Goal: Find specific page/section: Find specific page/section

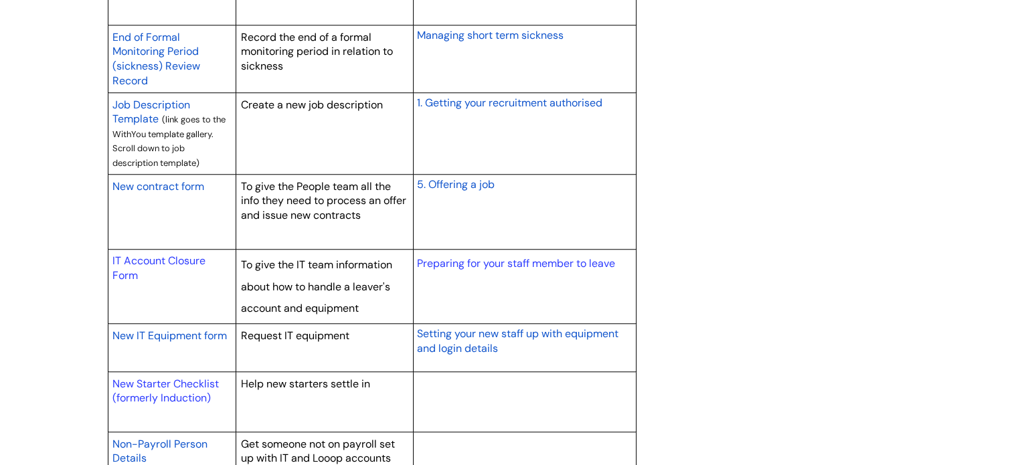
scroll to position [1205, 0]
click at [206, 333] on span "New IT Equipment form" at bounding box center [169, 334] width 114 height 14
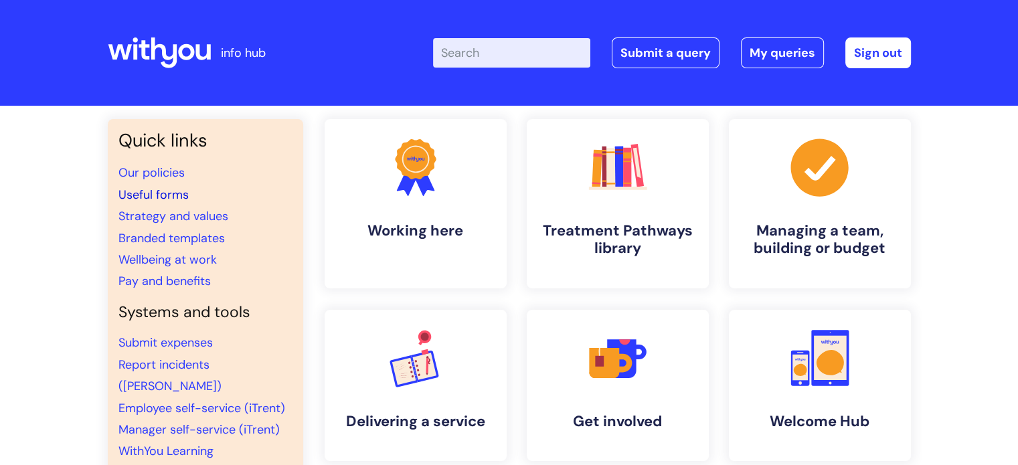
click at [168, 194] on link "Useful forms" at bounding box center [154, 195] width 70 height 16
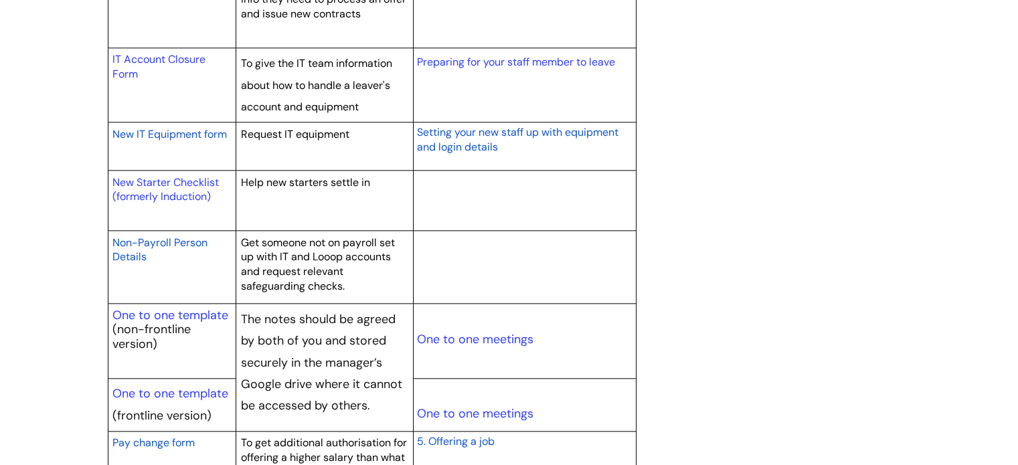
scroll to position [1410, 0]
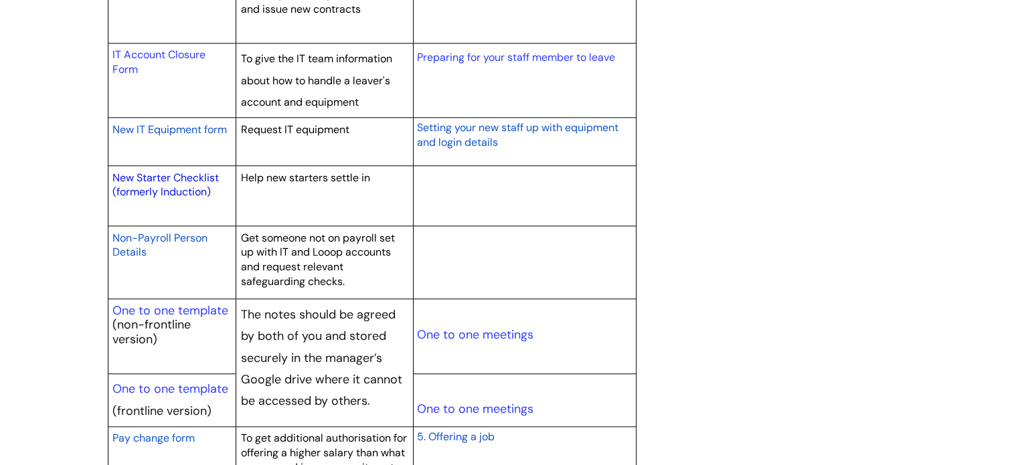
click at [198, 179] on link "New Starter Checklist (formerly Induction)" at bounding box center [165, 185] width 106 height 29
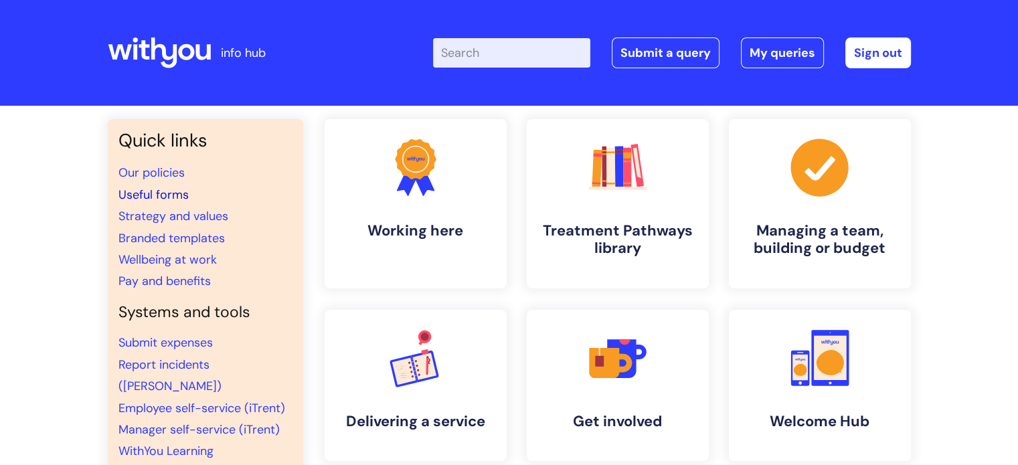
click at [167, 190] on link "Useful forms" at bounding box center [154, 195] width 70 height 16
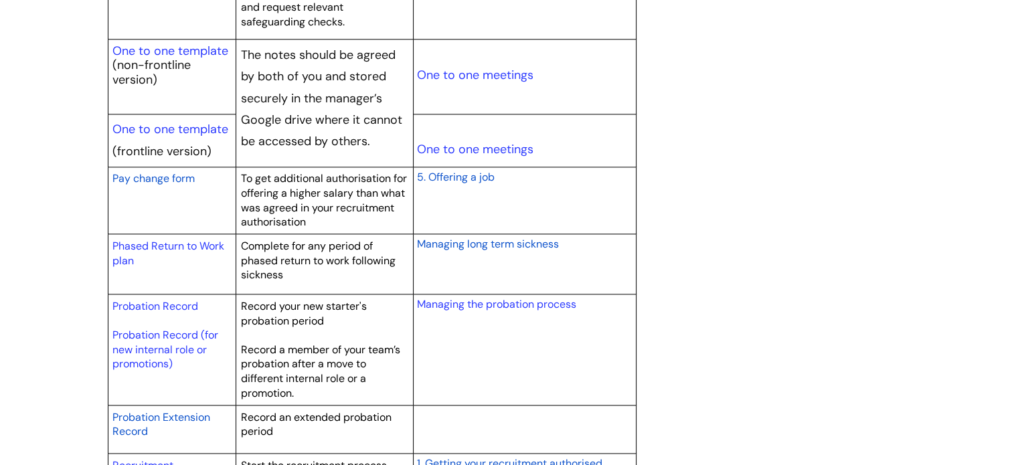
scroll to position [1671, 0]
click at [175, 305] on link "Probation Record" at bounding box center [155, 305] width 86 height 14
